Goal: Task Accomplishment & Management: Use online tool/utility

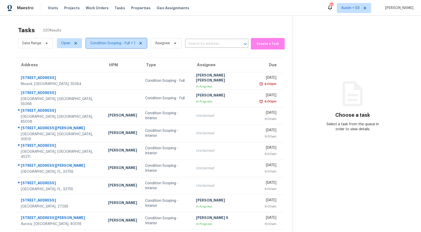
click at [106, 42] on span "Condition Scoping - Full + 1" at bounding box center [112, 43] width 45 height 5
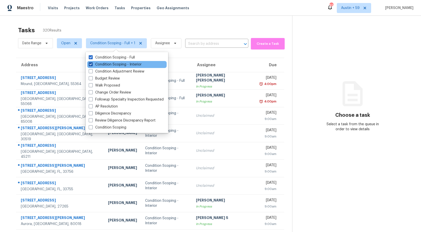
click at [114, 64] on label "Condition Scoping - Interior" at bounding box center [115, 64] width 53 height 5
click at [92, 64] on input "Condition Scoping - Interior" at bounding box center [90, 63] width 3 height 3
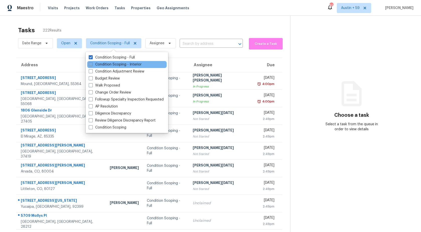
click at [114, 64] on label "Condition Scoping - Interior" at bounding box center [115, 64] width 53 height 5
click at [92, 64] on input "Condition Scoping - Interior" at bounding box center [90, 63] width 3 height 3
checkbox input "true"
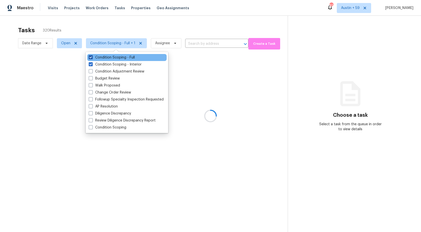
click at [116, 58] on label "Condition Scoping - Full" at bounding box center [112, 57] width 46 height 5
click at [92, 58] on input "Condition Scoping - Full" at bounding box center [90, 56] width 3 height 3
checkbox input "false"
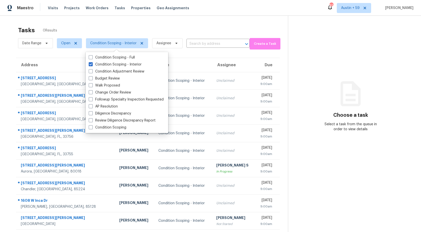
click at [117, 25] on div "Tasks 0 Results" at bounding box center [153, 30] width 270 height 13
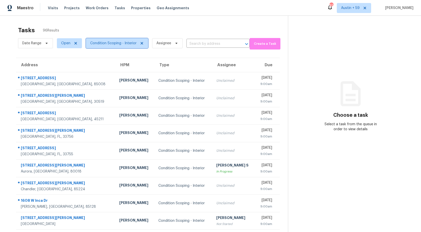
click at [110, 41] on span "Condition Scoping - Interior" at bounding box center [113, 43] width 46 height 5
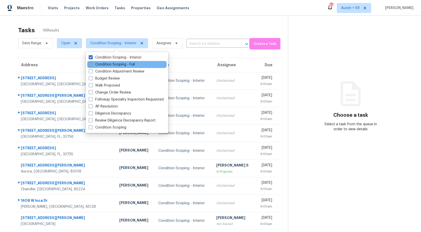
click at [112, 62] on label "Condition Scoping - Full" at bounding box center [112, 64] width 46 height 5
click at [92, 62] on input "Condition Scoping - Full" at bounding box center [90, 63] width 3 height 3
checkbox input "true"
